Goal: Task Accomplishment & Management: Manage account settings

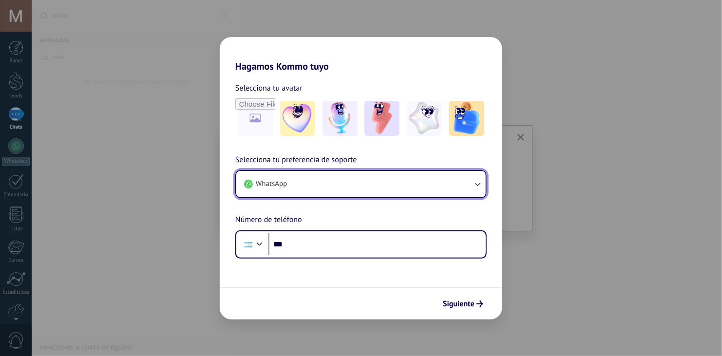
click at [472, 187] on button "WhatsApp" at bounding box center [360, 184] width 249 height 26
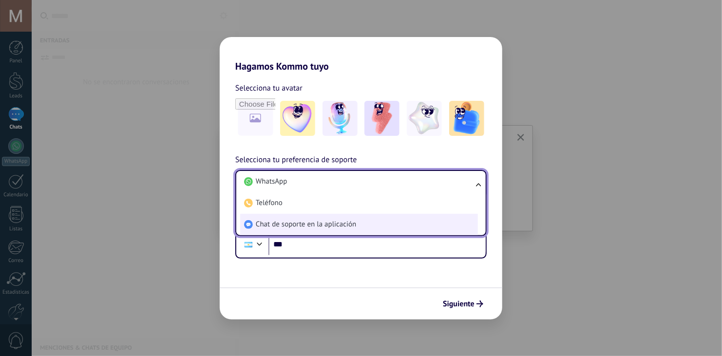
click at [348, 225] on span "Chat de soporte en la aplicación" at bounding box center [306, 225] width 100 height 10
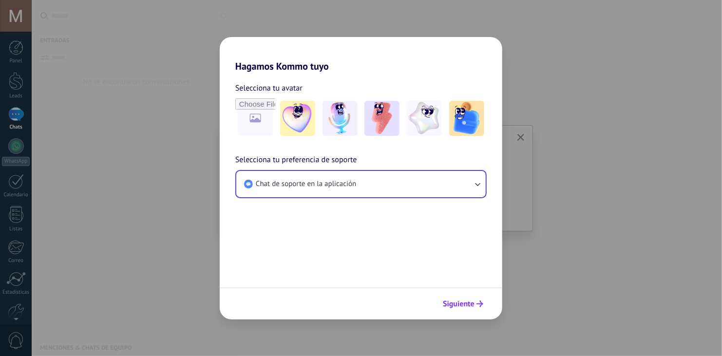
click at [454, 301] on span "Siguiente" at bounding box center [459, 304] width 32 height 7
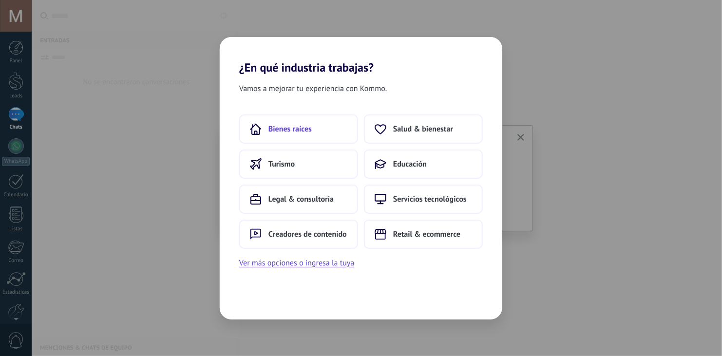
click at [331, 130] on button "Bienes raíces" at bounding box center [298, 129] width 119 height 29
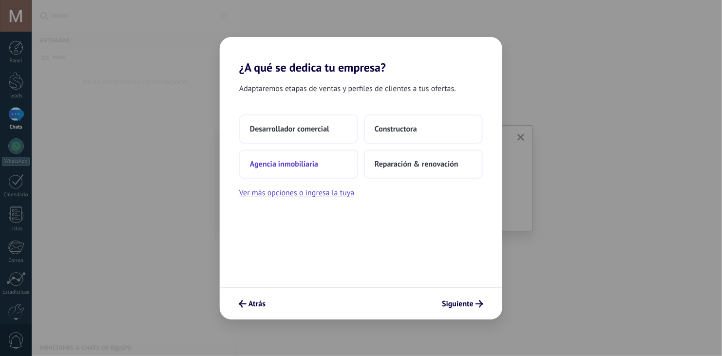
click at [318, 159] on span "Agencia inmobiliaria" at bounding box center [284, 164] width 68 height 10
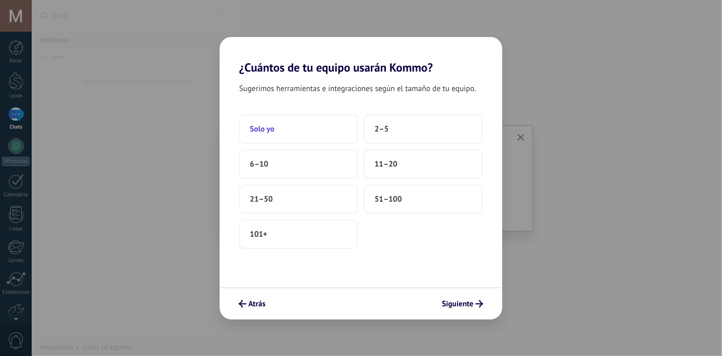
click at [329, 126] on button "Solo yo" at bounding box center [298, 129] width 119 height 29
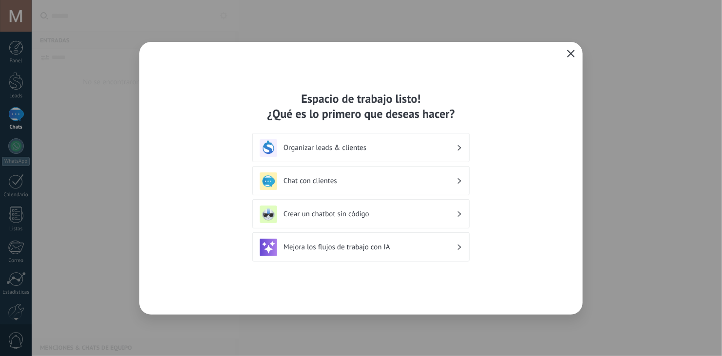
click at [571, 55] on use "button" at bounding box center [571, 53] width 7 height 7
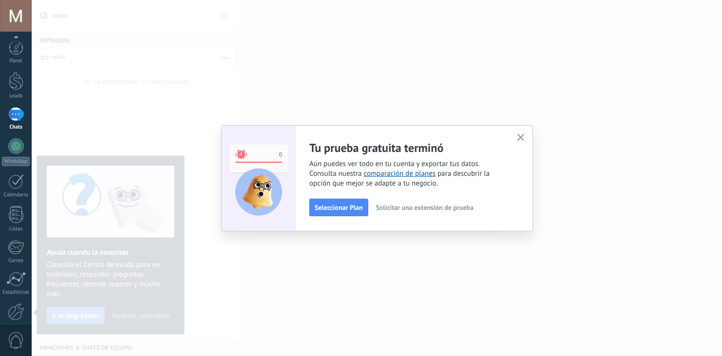
scroll to position [49, 0]
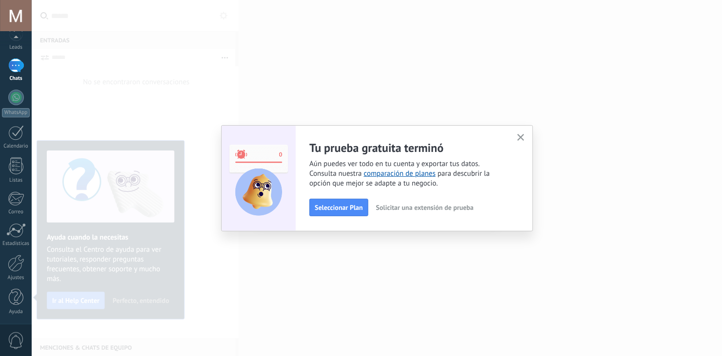
click at [519, 139] on icon "button" at bounding box center [521, 137] width 7 height 7
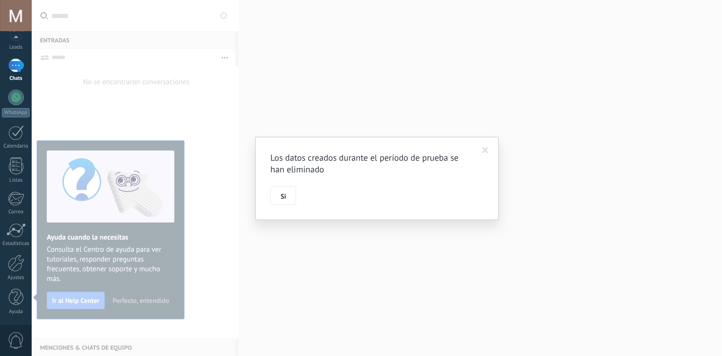
scroll to position [22, 0]
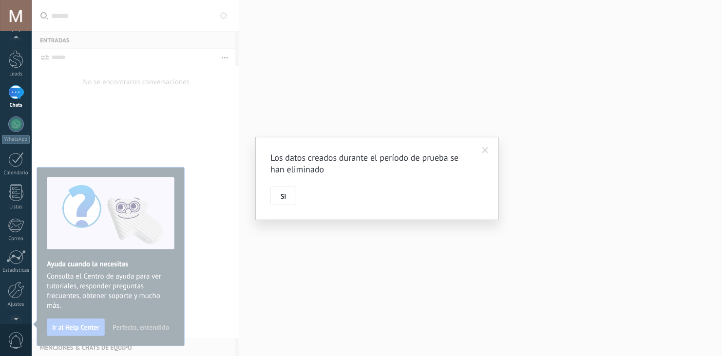
click at [19, 18] on div at bounding box center [16, 16] width 32 height 32
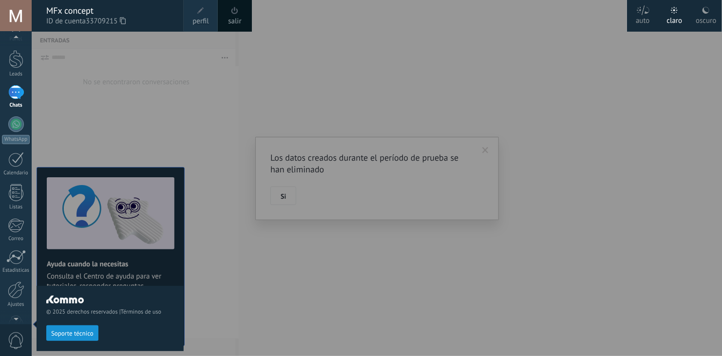
click at [126, 21] on icon at bounding box center [123, 20] width 6 height 7
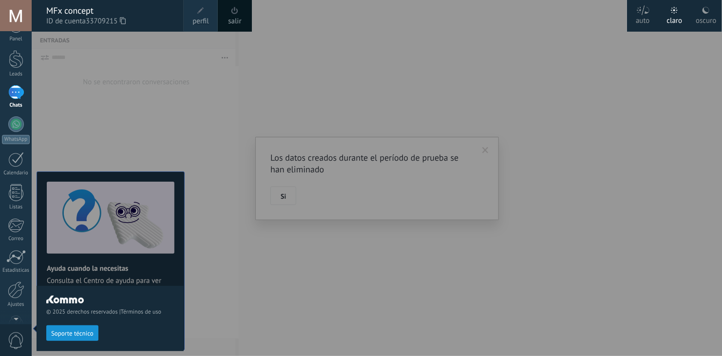
scroll to position [0, 0]
click at [126, 21] on icon at bounding box center [123, 20] width 6 height 7
click at [125, 21] on icon at bounding box center [123, 20] width 6 height 7
click at [211, 85] on div at bounding box center [393, 178] width 722 height 356
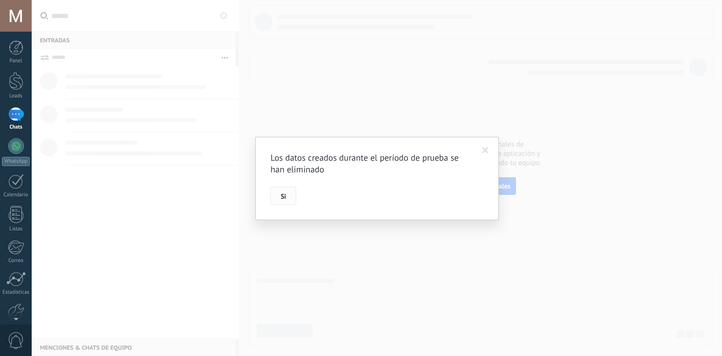
click at [283, 198] on span "Si" at bounding box center [283, 196] width 5 height 7
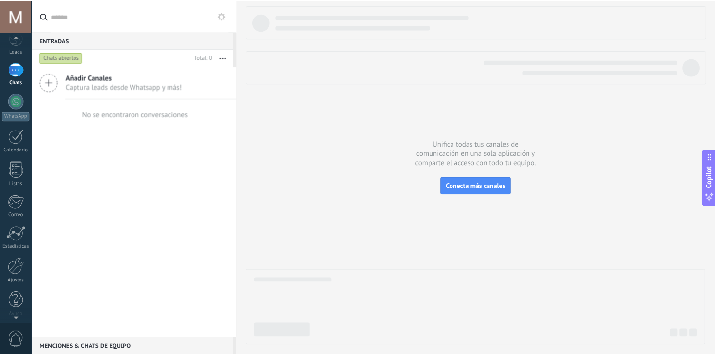
scroll to position [49, 0]
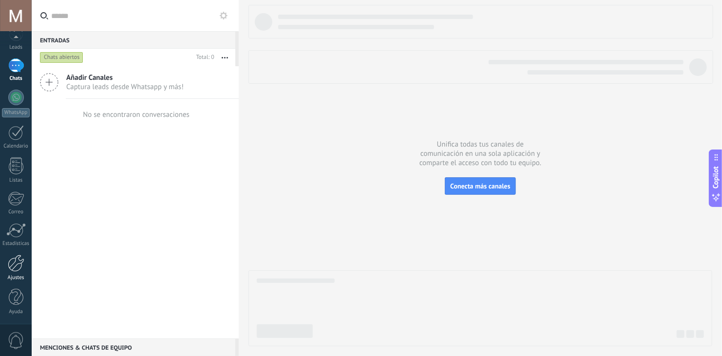
click at [17, 264] on div at bounding box center [16, 263] width 17 height 17
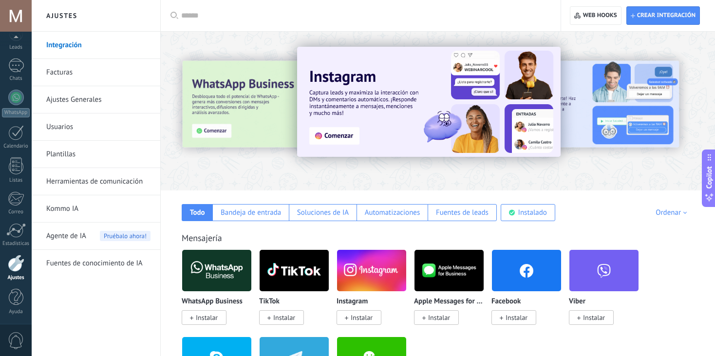
click at [63, 73] on link "Facturas" at bounding box center [98, 72] width 104 height 27
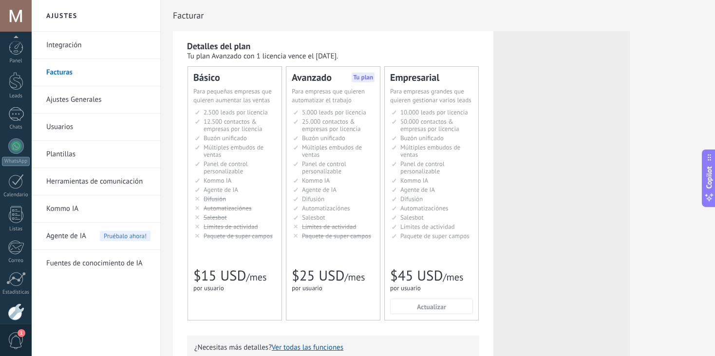
scroll to position [49, 0]
click at [18, 15] on div at bounding box center [16, 16] width 32 height 32
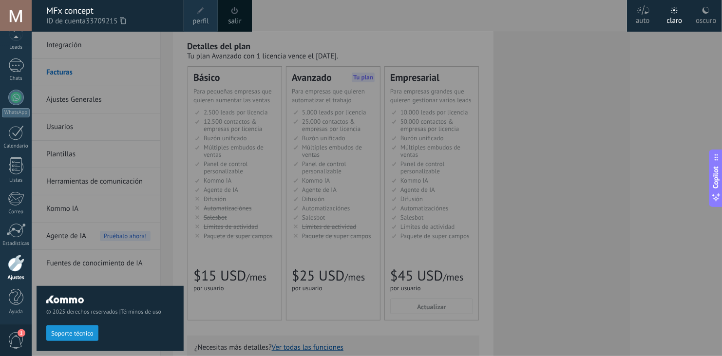
click at [241, 12] on div "salir" at bounding box center [235, 16] width 34 height 32
